Goal: Task Accomplishment & Management: Manage account settings

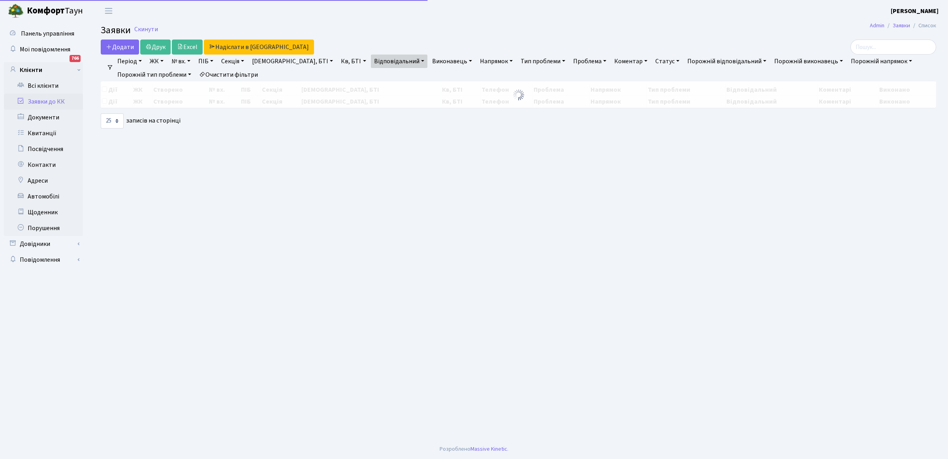
select select "25"
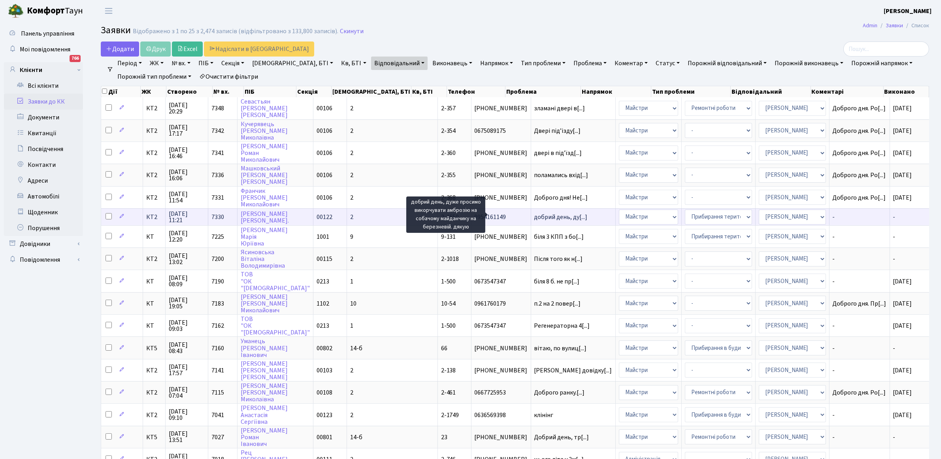
click at [534, 216] on span "добрий день, ду[...]" at bounding box center [560, 217] width 53 height 9
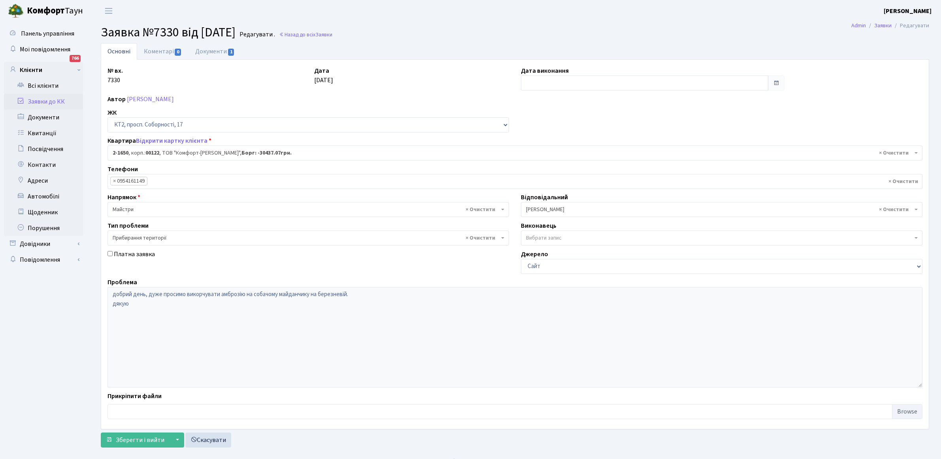
select select "13265"
select select "59"
click at [169, 51] on link "Коментарі 0" at bounding box center [162, 51] width 51 height 16
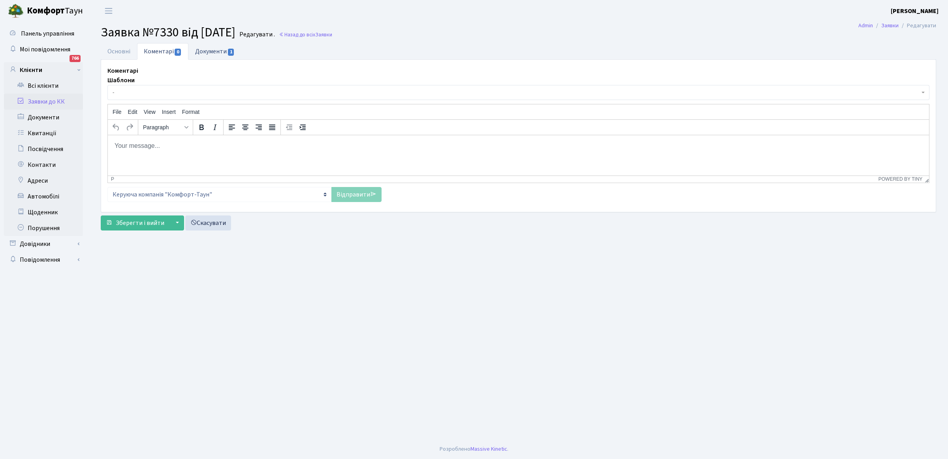
click at [220, 55] on link "Документи 1" at bounding box center [214, 51] width 53 height 16
select select "25"
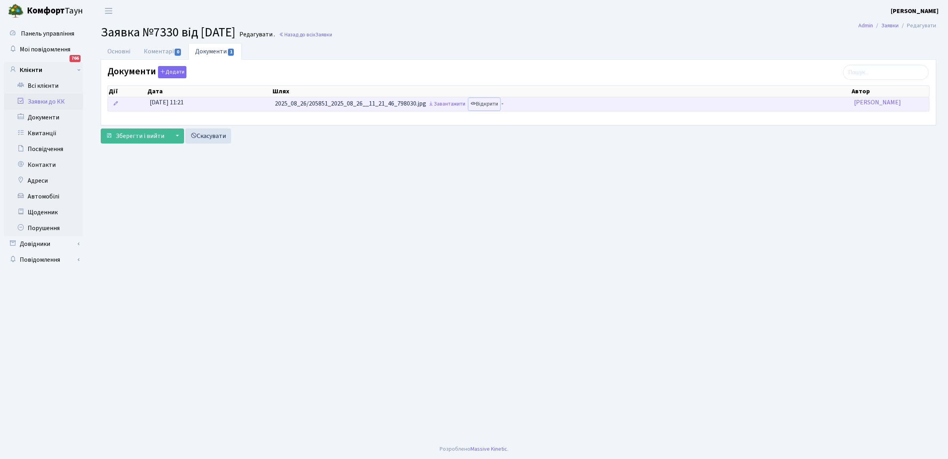
click at [486, 101] on link "Відкрити" at bounding box center [484, 104] width 32 height 12
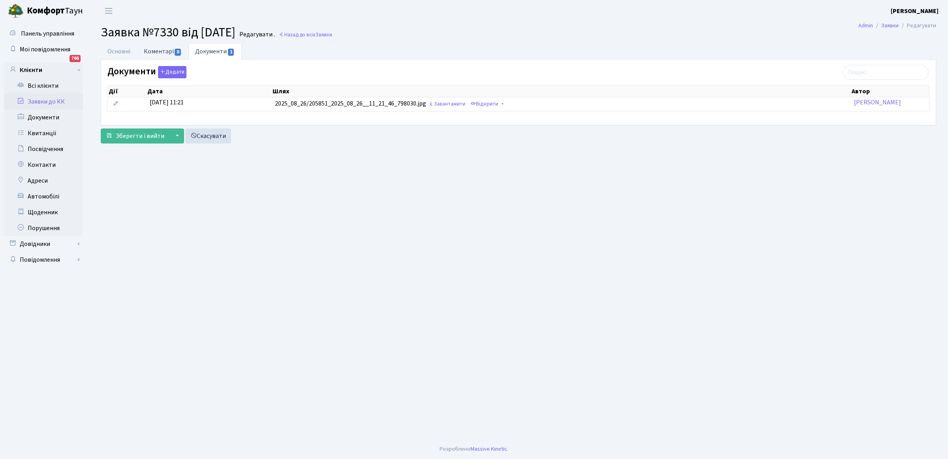
click at [168, 50] on link "Коментарі 0" at bounding box center [162, 51] width 51 height 16
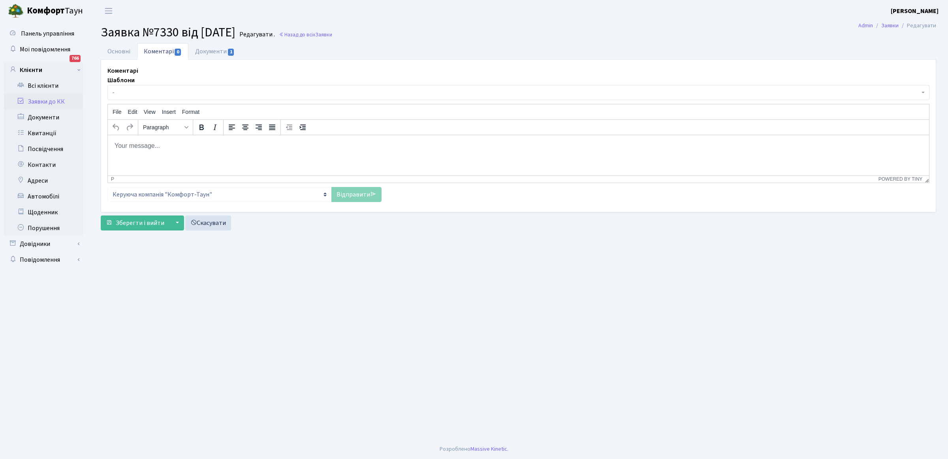
click at [114, 150] on html at bounding box center [518, 145] width 821 height 21
click at [342, 196] on link "Відправити" at bounding box center [356, 194] width 50 height 15
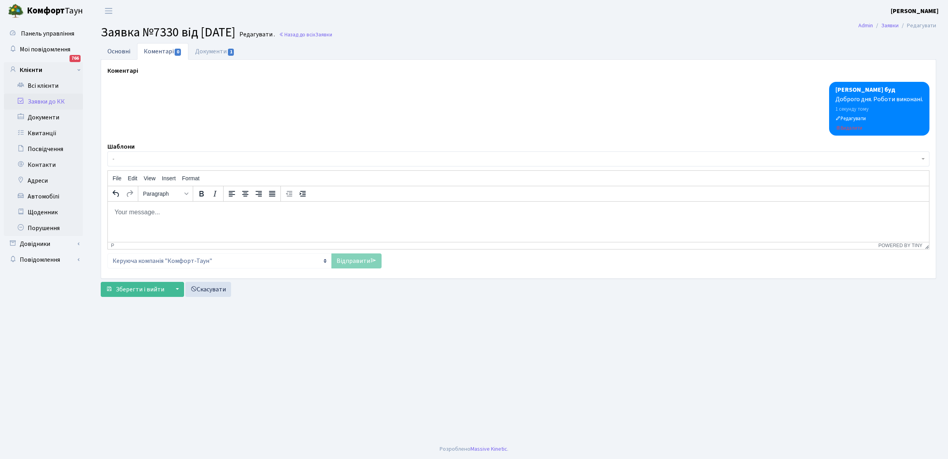
click at [117, 52] on link "Основні" at bounding box center [119, 51] width 36 height 16
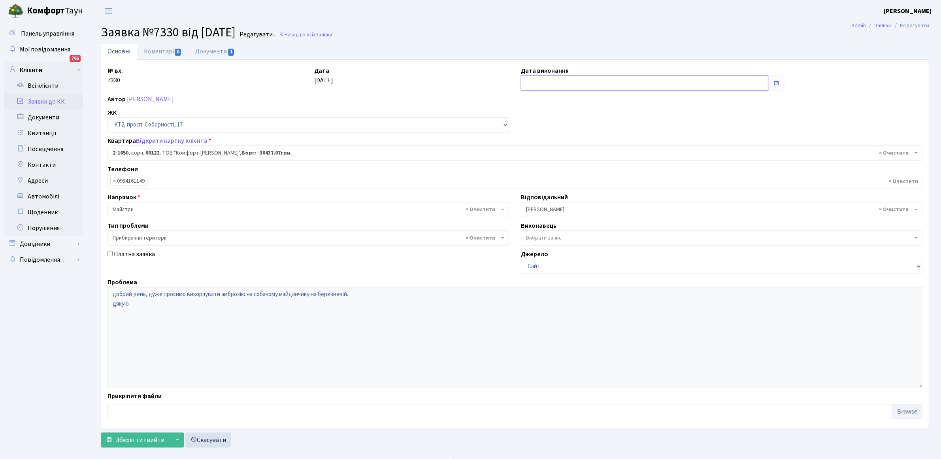
click at [569, 84] on input "text" at bounding box center [644, 82] width 247 height 15
click at [565, 170] on td "28" at bounding box center [564, 171] width 12 height 12
type input "[DATE]"
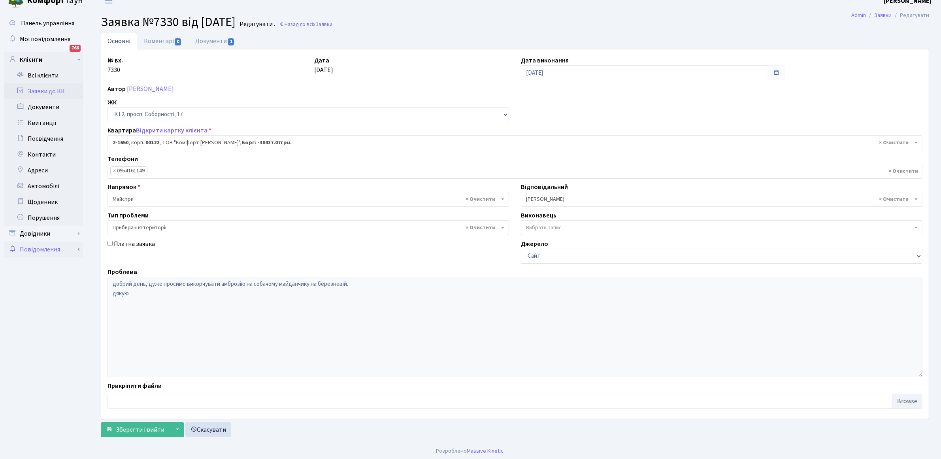
scroll to position [13, 0]
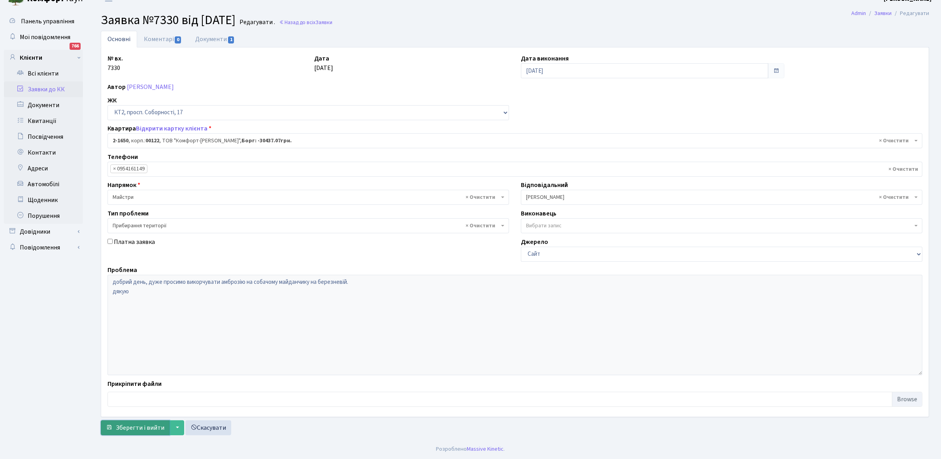
click at [139, 427] on span "Зберегти і вийти" at bounding box center [140, 427] width 49 height 9
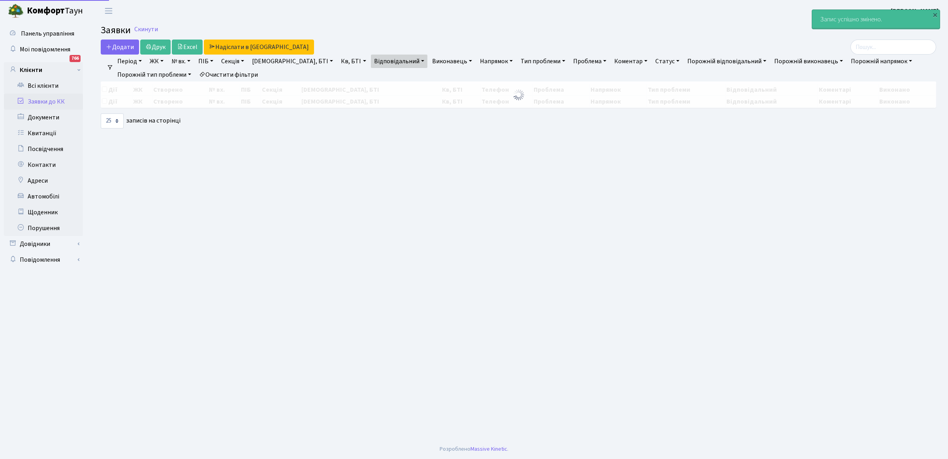
select select "25"
